Goal: Find specific page/section: Find specific page/section

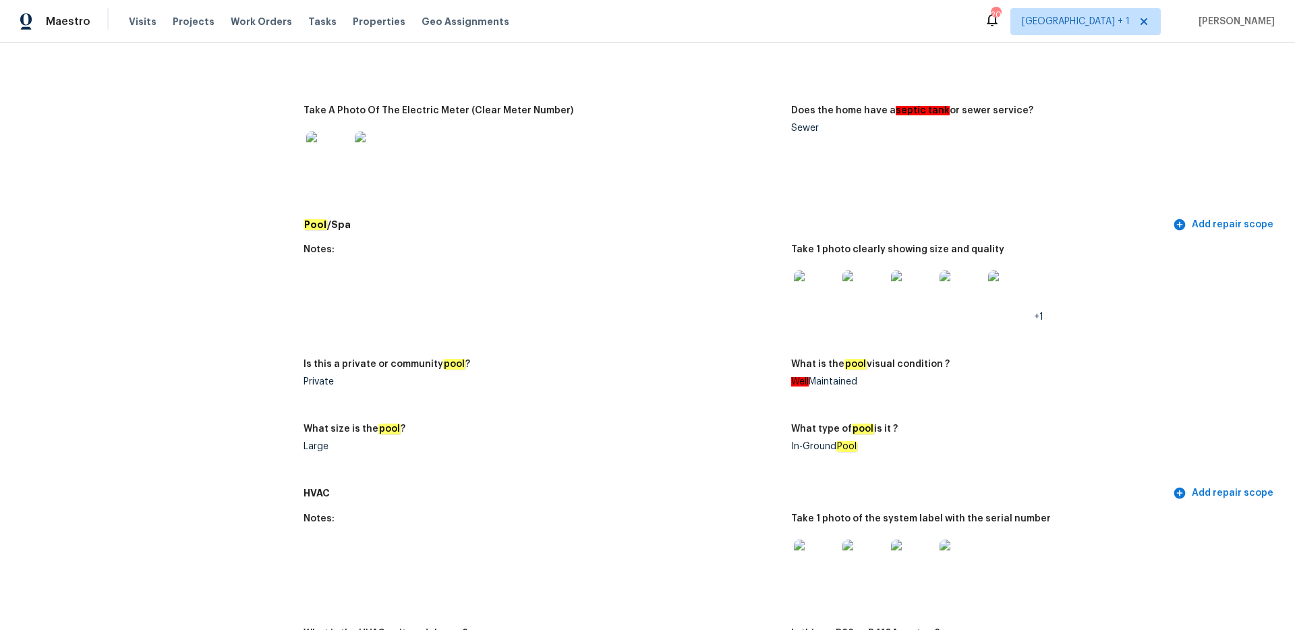
scroll to position [1007, 0]
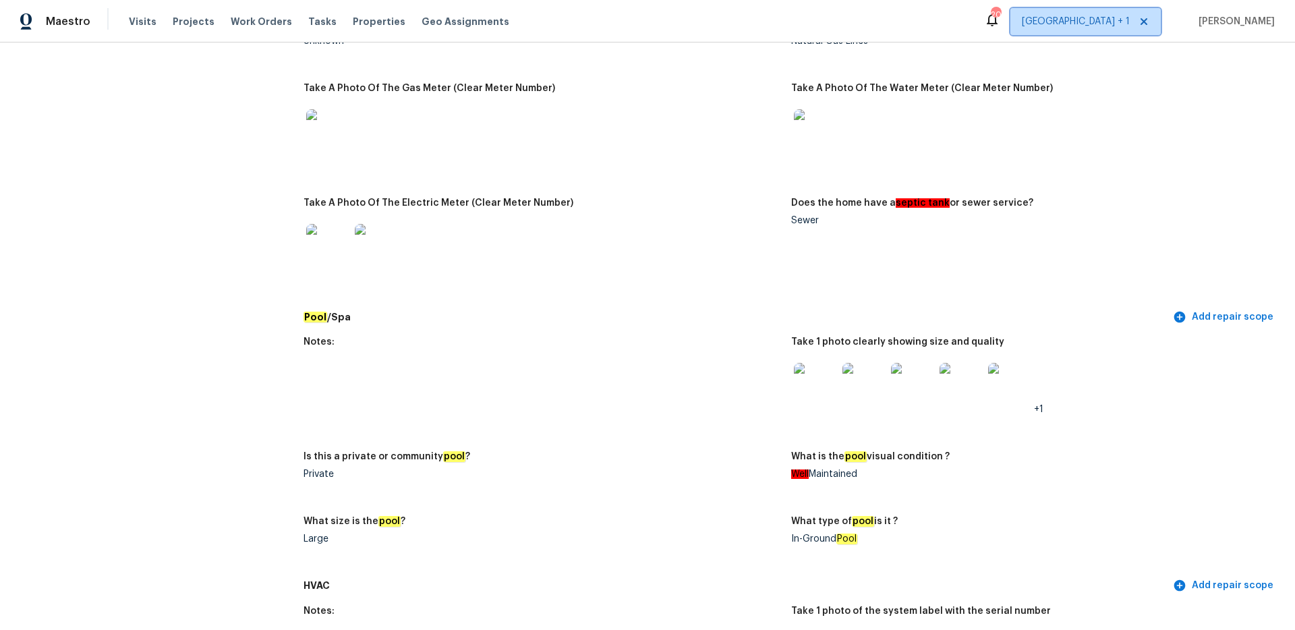
click at [1103, 23] on span "[GEOGRAPHIC_DATA] + 1" at bounding box center [1076, 21] width 108 height 13
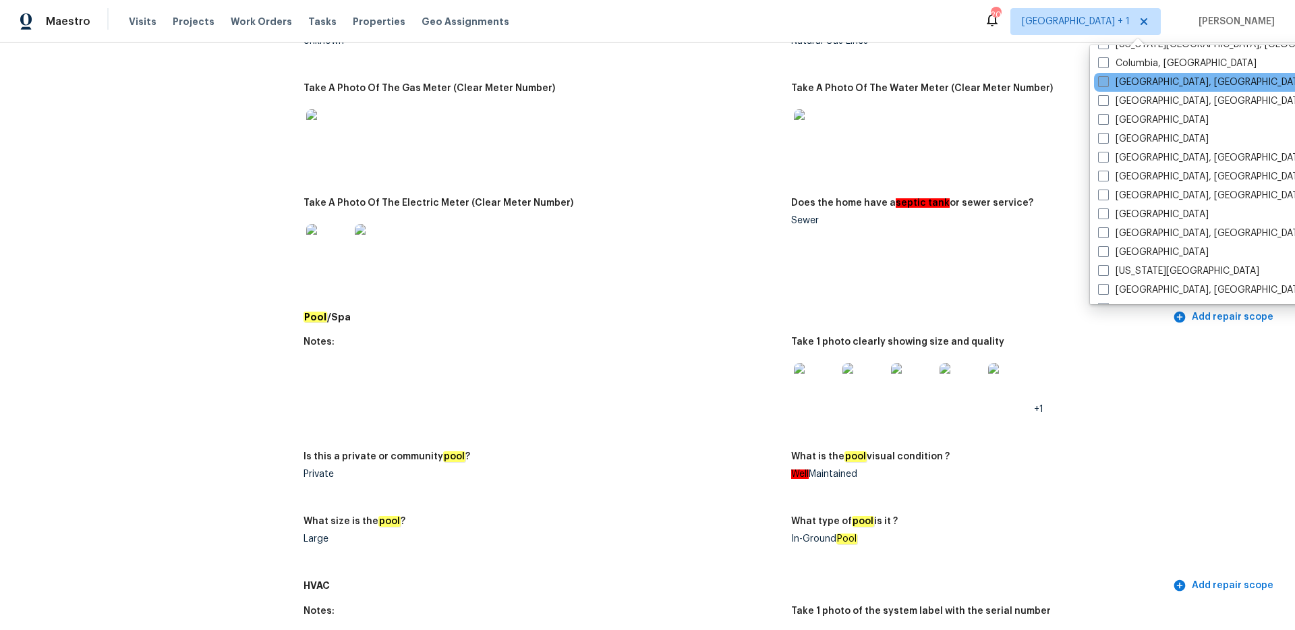
scroll to position [409, 0]
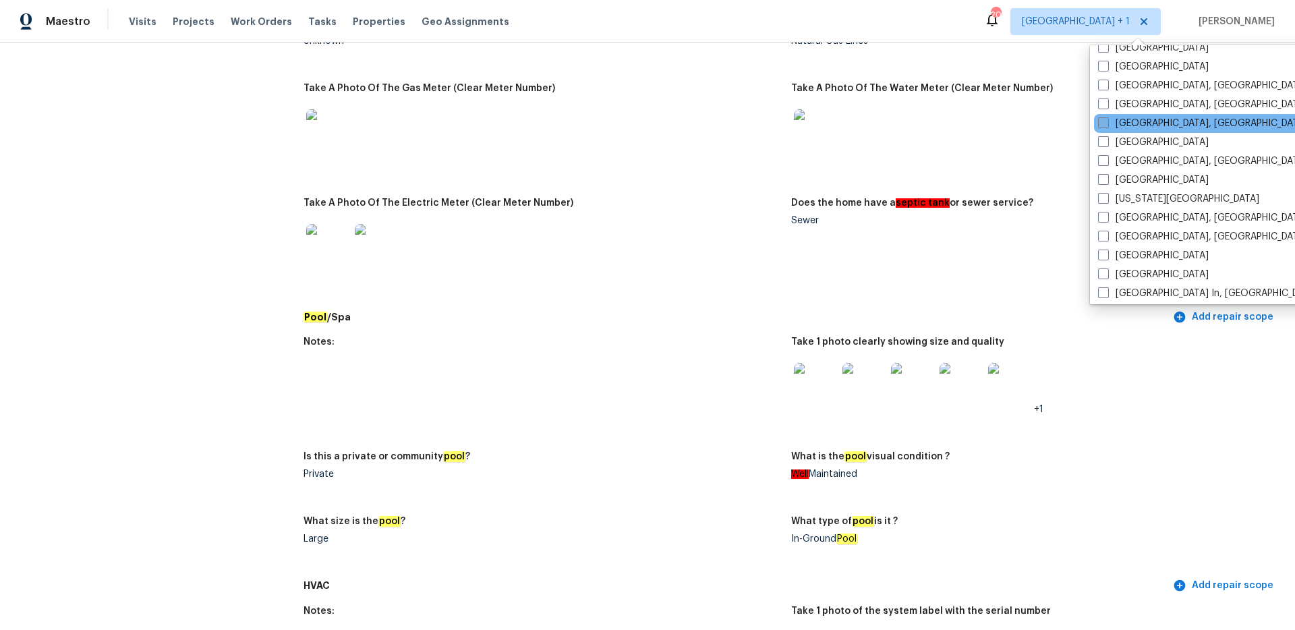
click at [1100, 117] on span at bounding box center [1103, 122] width 11 height 11
click at [1100, 117] on input "[GEOGRAPHIC_DATA], [GEOGRAPHIC_DATA]" at bounding box center [1102, 121] width 9 height 9
checkbox input "true"
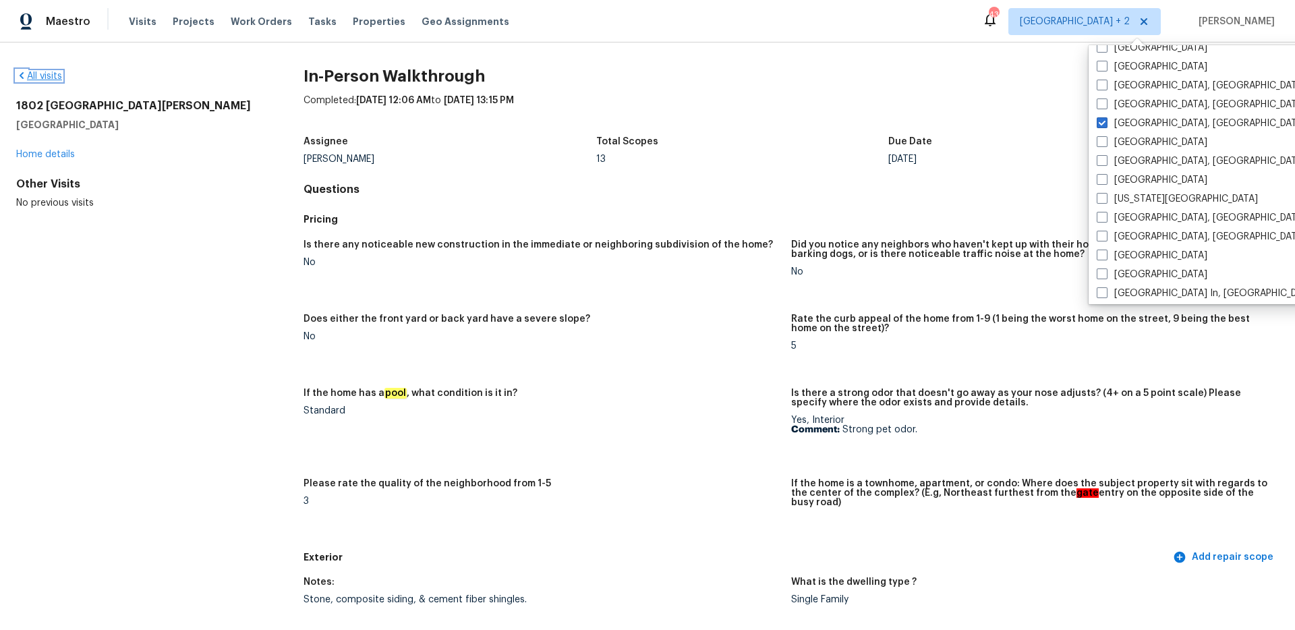
click at [51, 76] on link "All visits" at bounding box center [39, 76] width 46 height 9
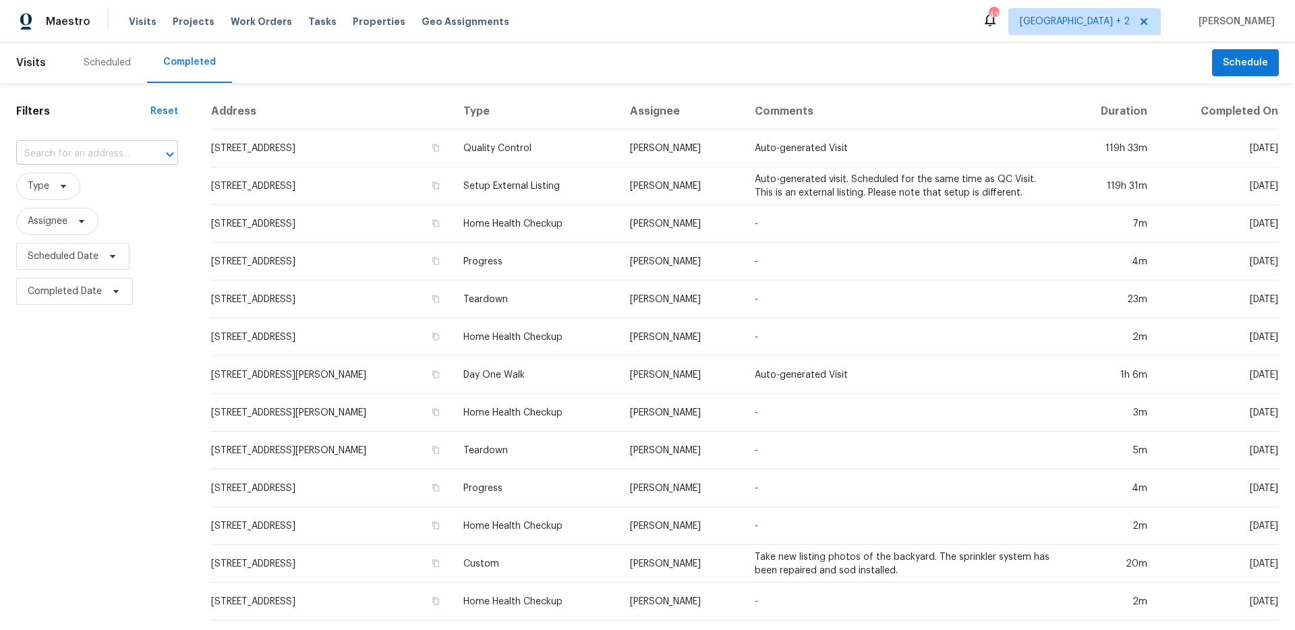
click at [69, 154] on input "text" at bounding box center [78, 154] width 124 height 21
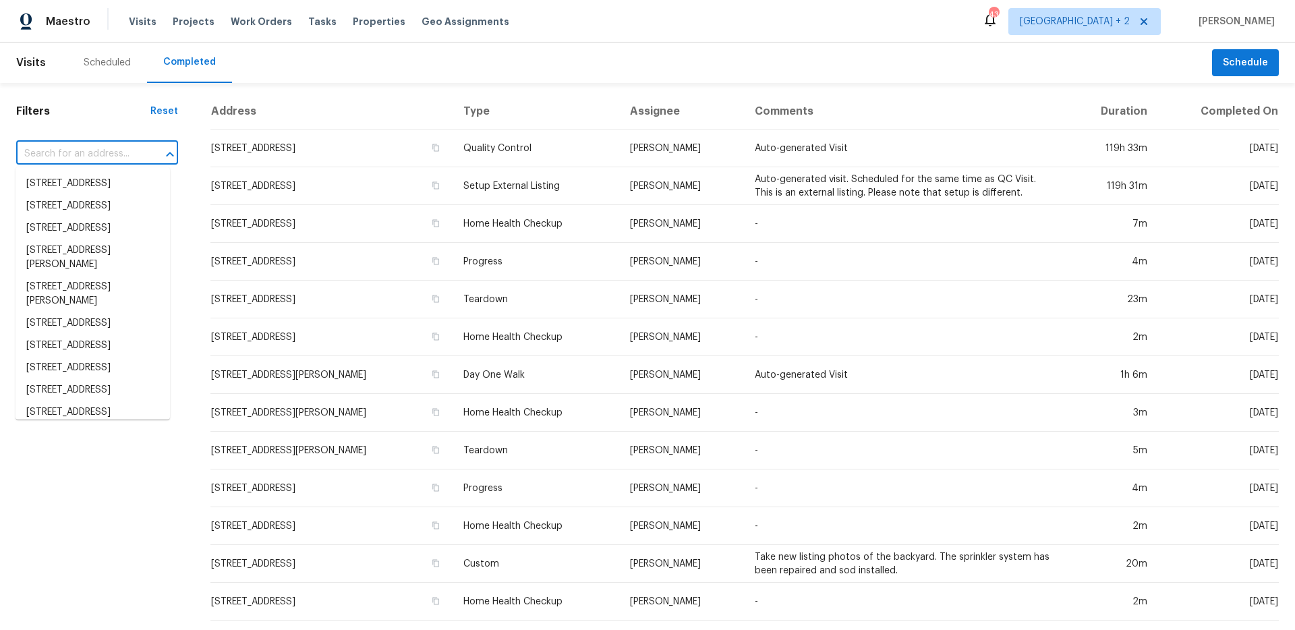
paste input "[STREET_ADDRESS]"
type input "[STREET_ADDRESS]"
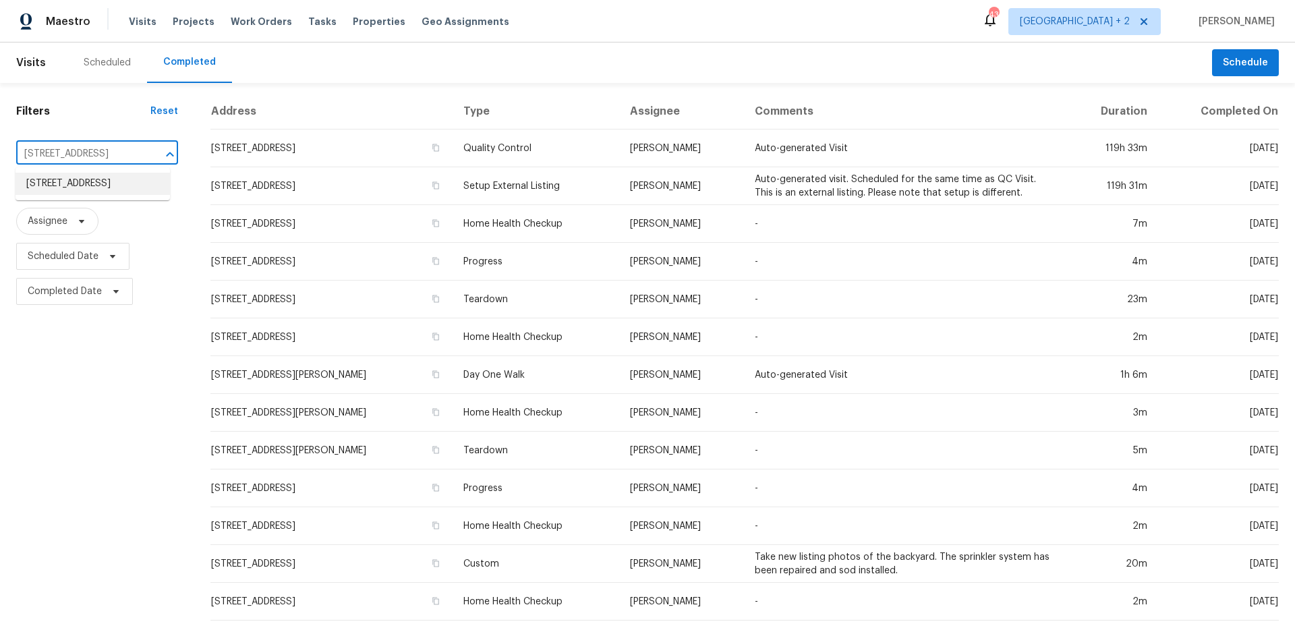
click at [85, 186] on li "[STREET_ADDRESS]" at bounding box center [93, 184] width 154 height 22
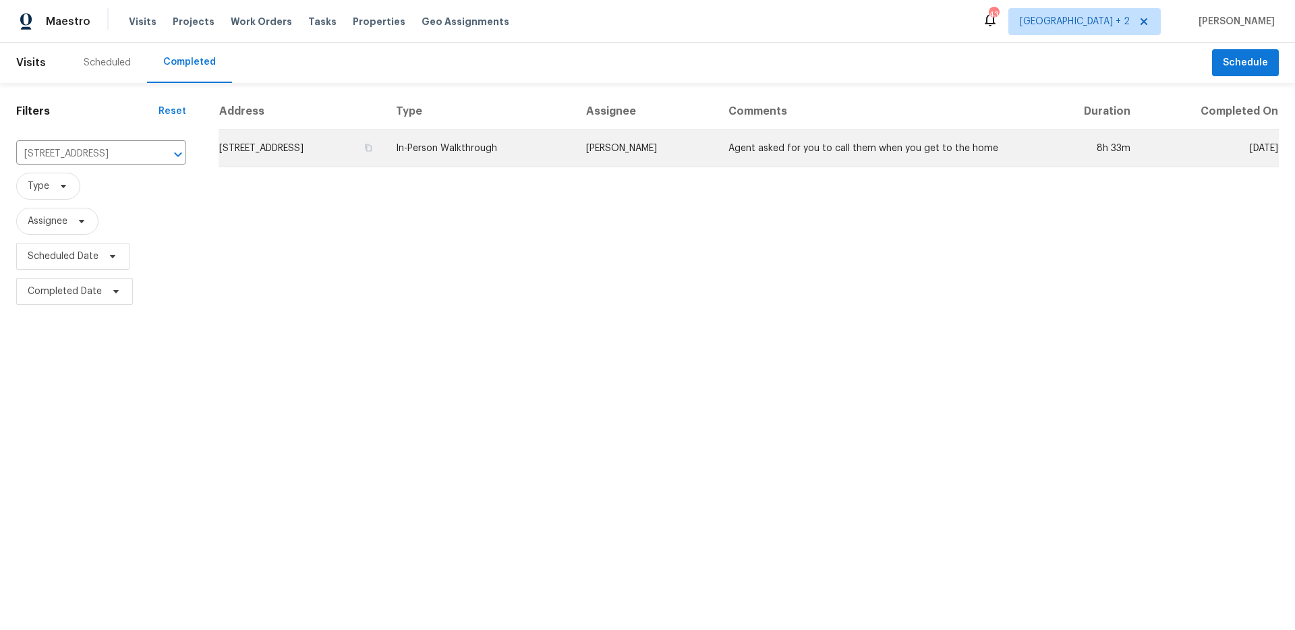
click at [557, 162] on td "In-Person Walkthrough" at bounding box center [480, 149] width 190 height 38
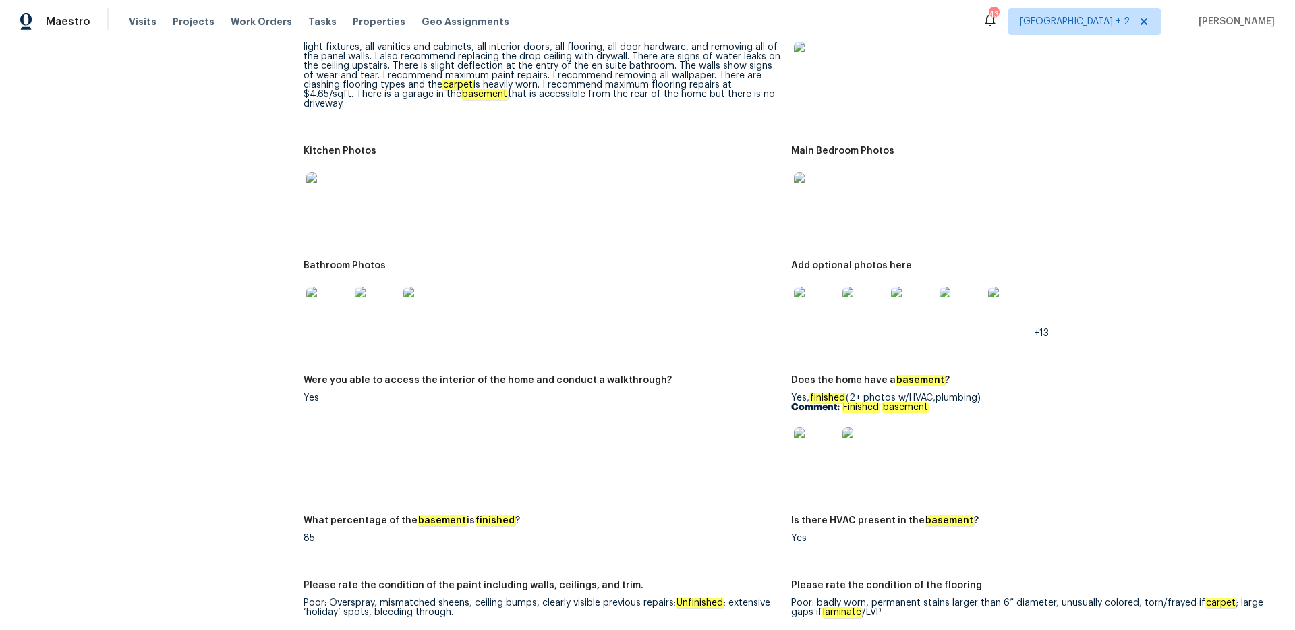
scroll to position [1693, 0]
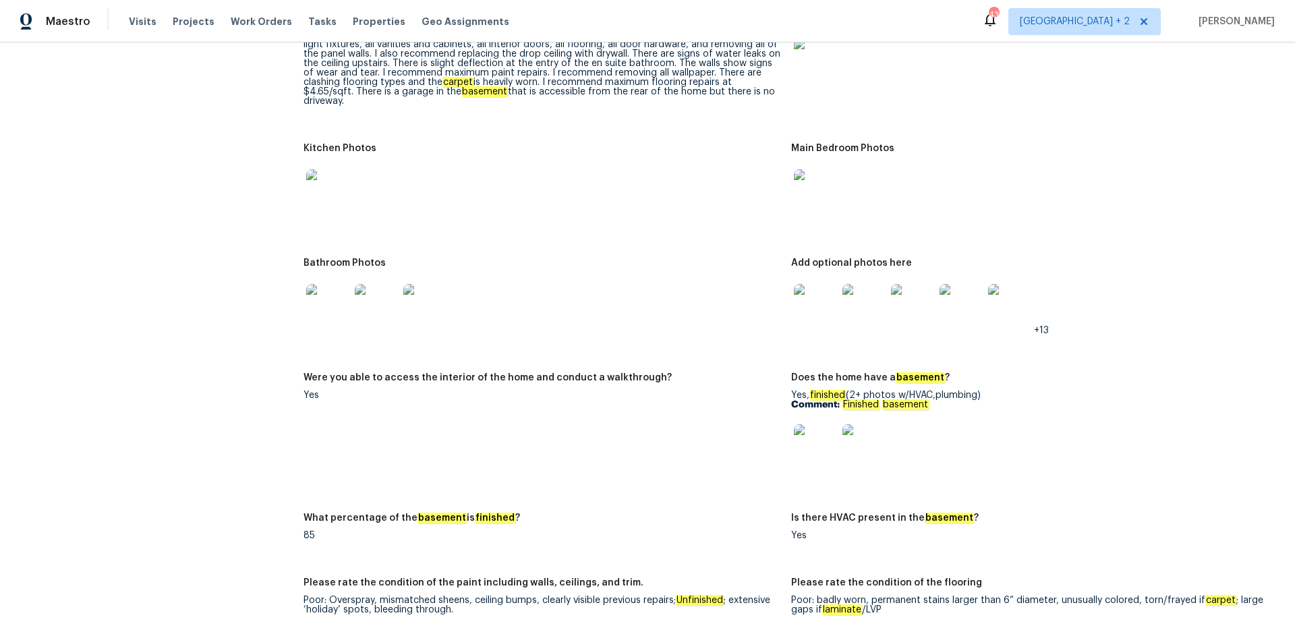
click at [308, 290] on img at bounding box center [327, 305] width 43 height 43
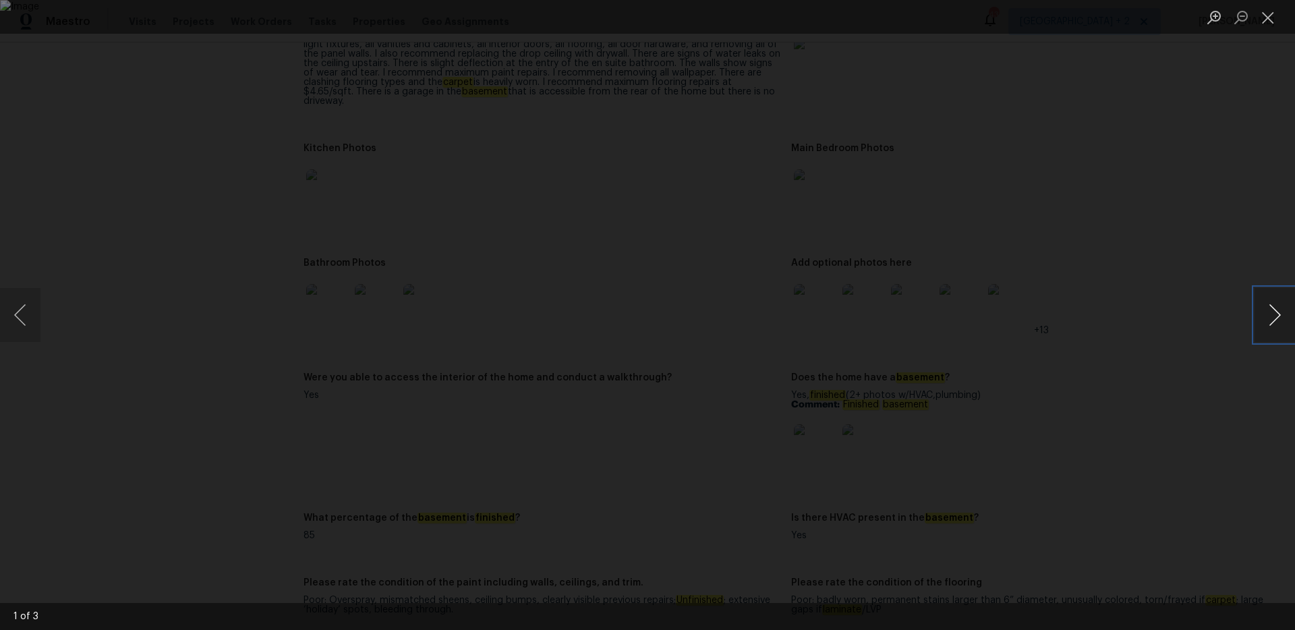
click at [1258, 321] on button "Next image" at bounding box center [1275, 315] width 40 height 54
click at [1231, 94] on div "Lightbox" at bounding box center [647, 315] width 1295 height 630
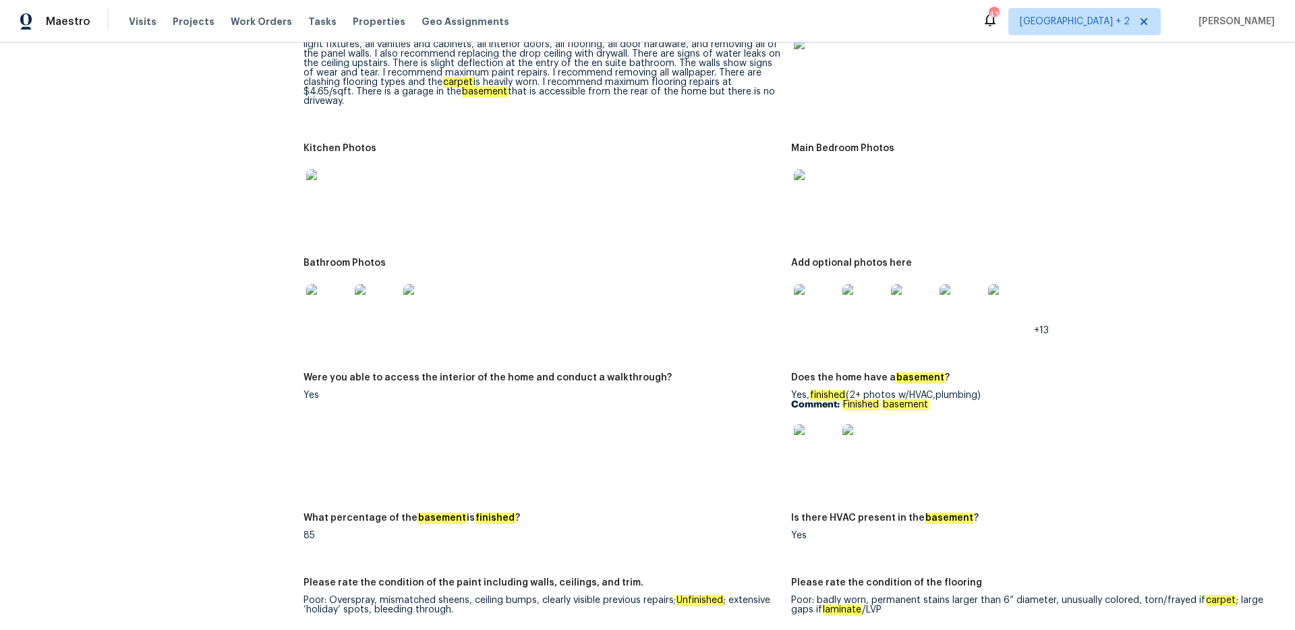
click at [812, 430] on img at bounding box center [815, 445] width 43 height 43
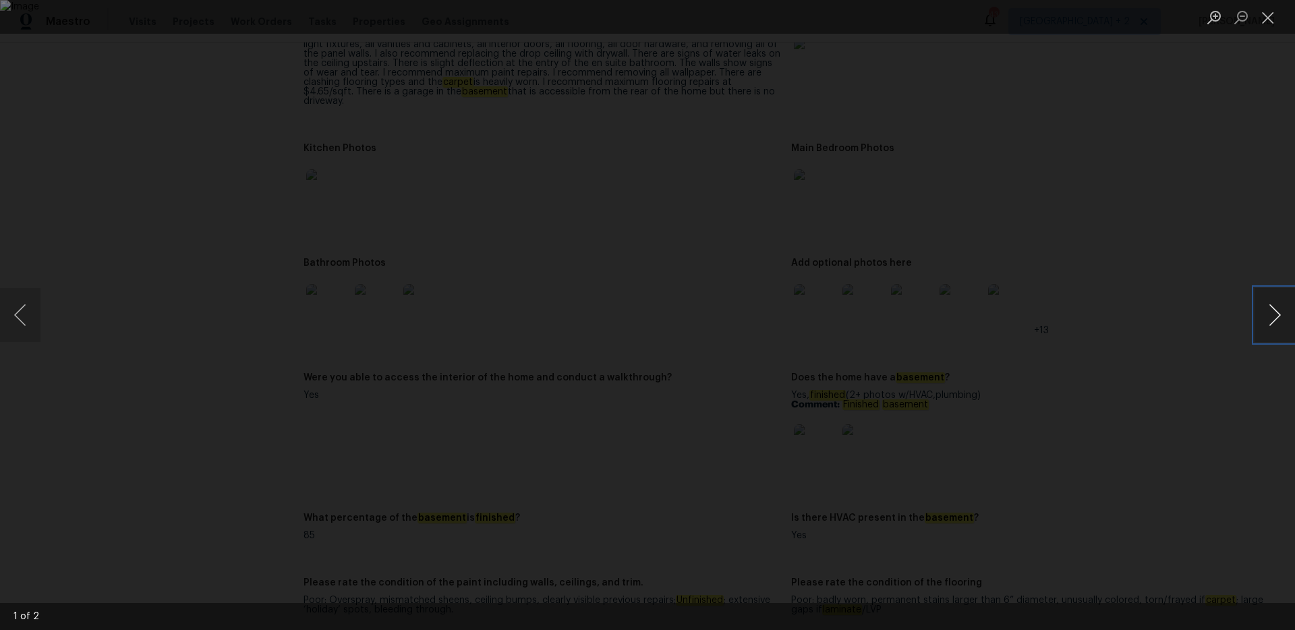
click at [1273, 320] on button "Next image" at bounding box center [1275, 315] width 40 height 54
click at [1269, 16] on button "Close lightbox" at bounding box center [1268, 17] width 27 height 24
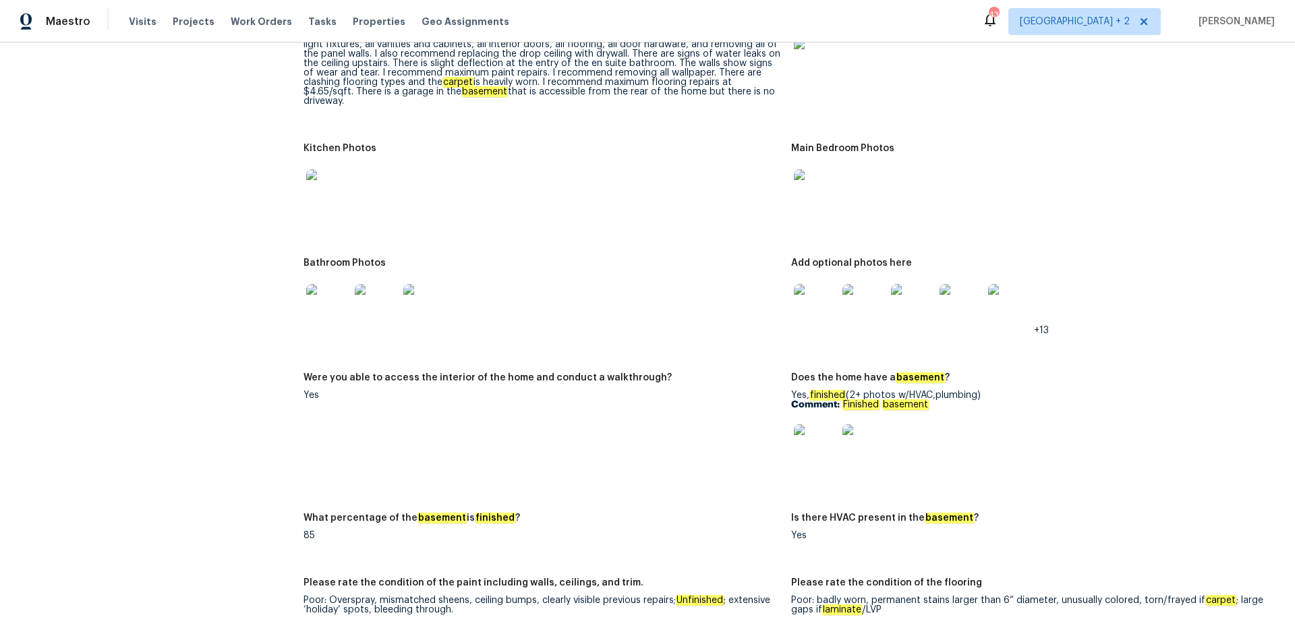
click at [800, 304] on img at bounding box center [815, 305] width 43 height 43
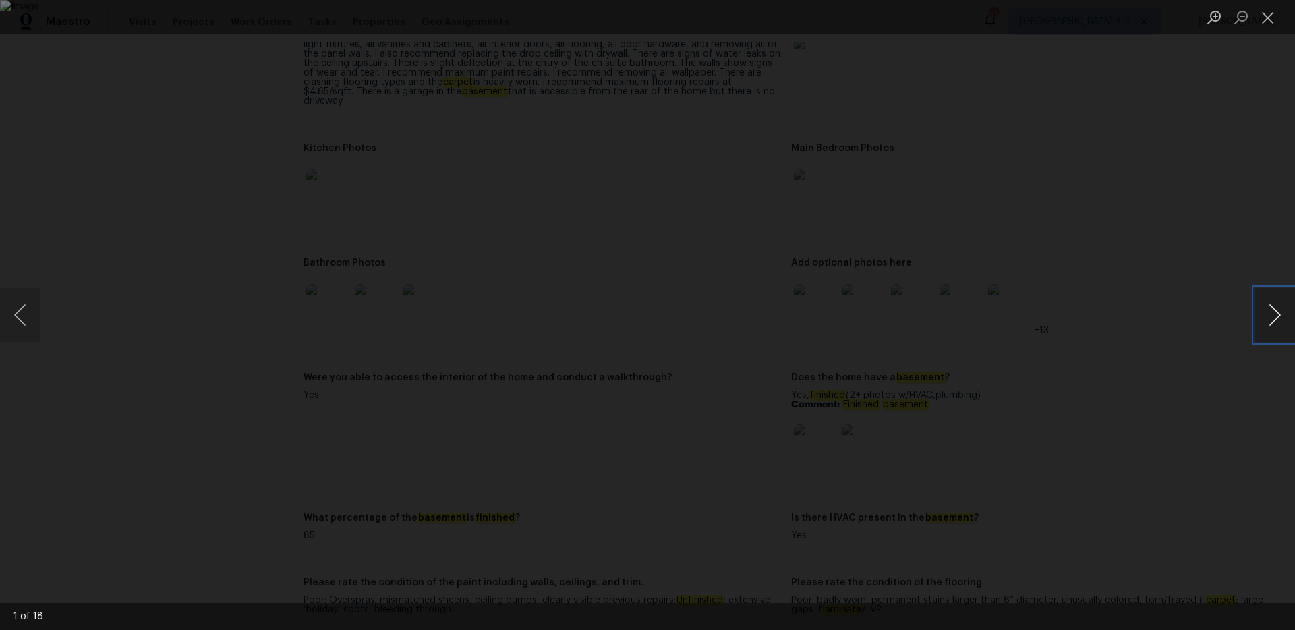
click at [1264, 318] on button "Next image" at bounding box center [1275, 315] width 40 height 54
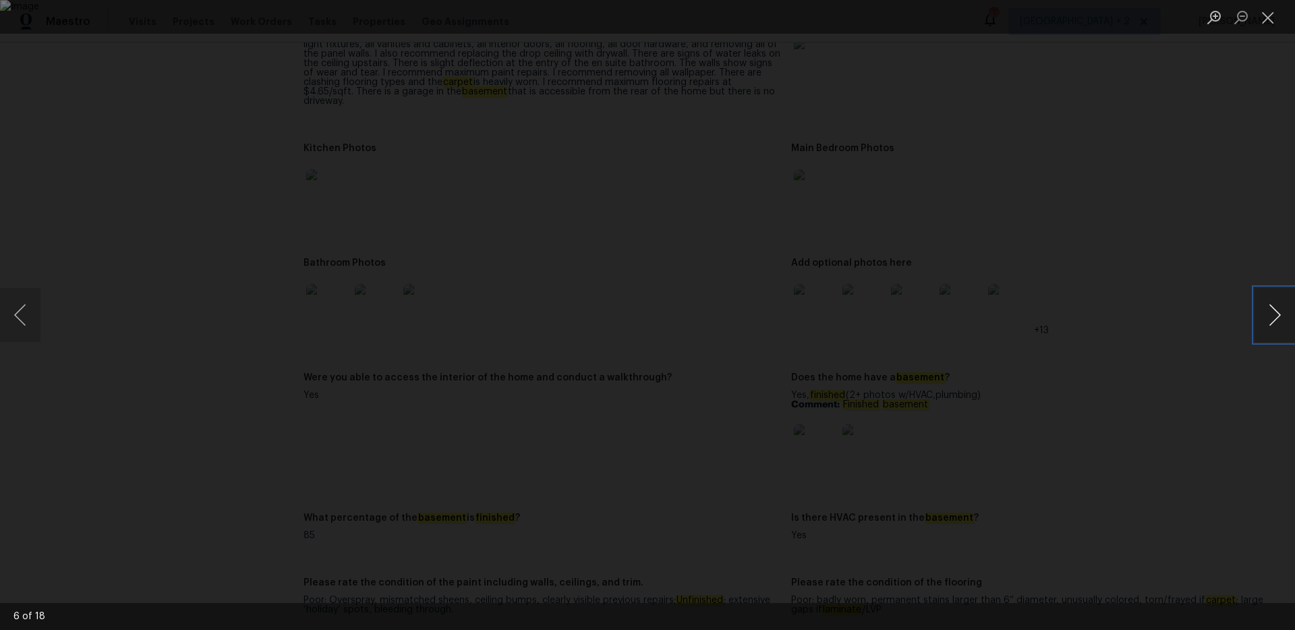
click at [1264, 318] on button "Next image" at bounding box center [1275, 315] width 40 height 54
click at [1264, 22] on button "Close lightbox" at bounding box center [1268, 17] width 27 height 24
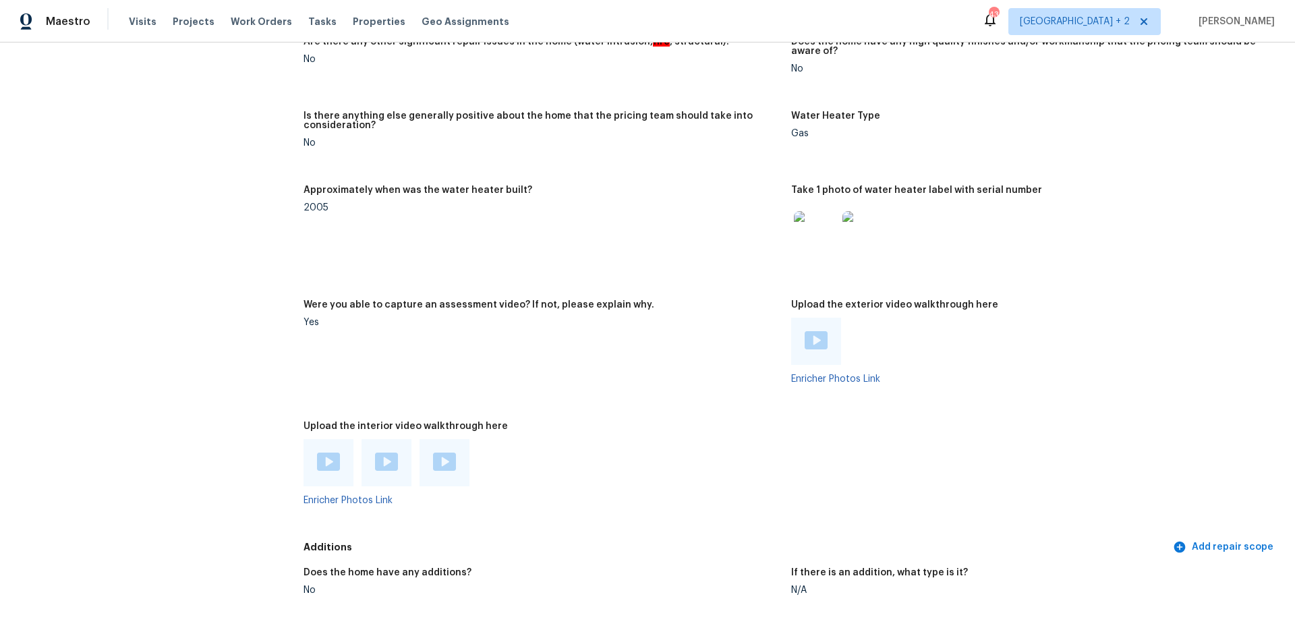
scroll to position [2687, 0]
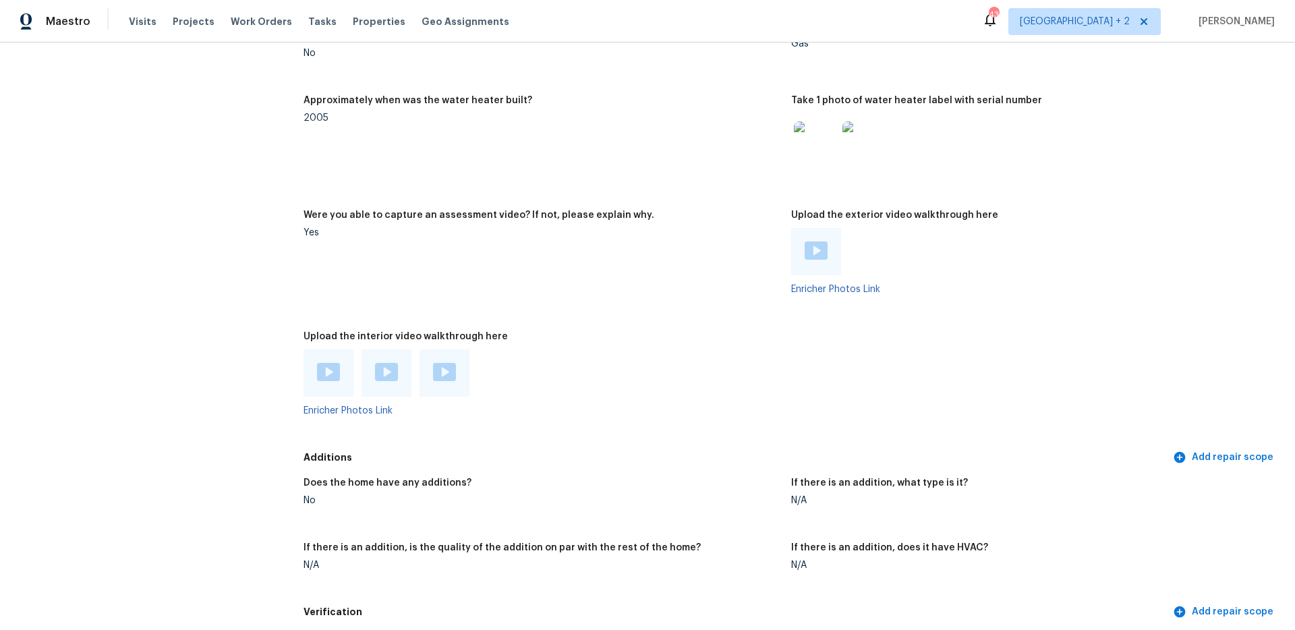
click at [319, 368] on img at bounding box center [328, 372] width 23 height 18
click at [379, 380] on div at bounding box center [387, 372] width 50 height 47
click at [382, 365] on img at bounding box center [386, 372] width 23 height 18
click at [445, 372] on img at bounding box center [444, 372] width 23 height 18
